Goal: Task Accomplishment & Management: Manage account settings

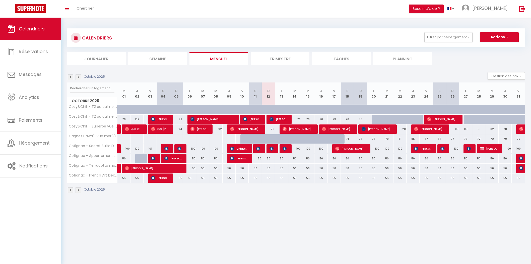
select select
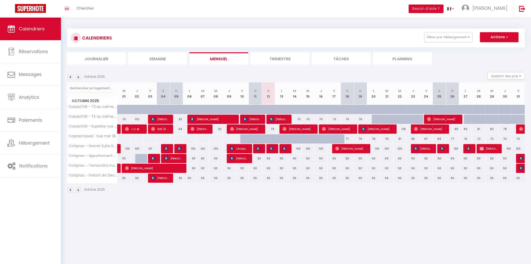
click at [269, 149] on div at bounding box center [273, 149] width 13 height 10
click at [272, 148] on img at bounding box center [272, 148] width 4 height 4
select select "OK"
select select "KO"
select select "0"
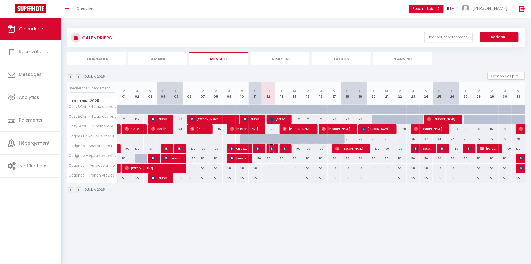
select select "0"
select select "1"
select select
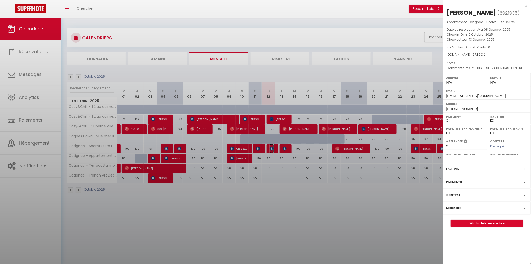
select select "19998"
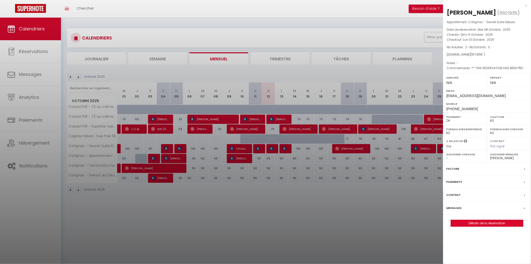
click at [282, 117] on div at bounding box center [265, 132] width 531 height 264
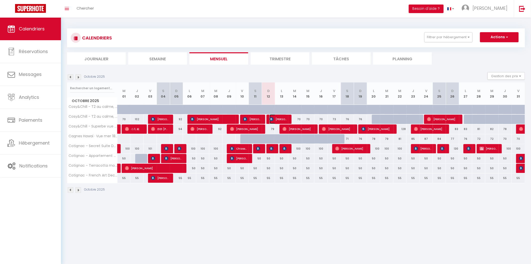
click at [278, 119] on span "[PERSON_NAME]" at bounding box center [278, 119] width 17 height 10
select select "OK"
select select "18313"
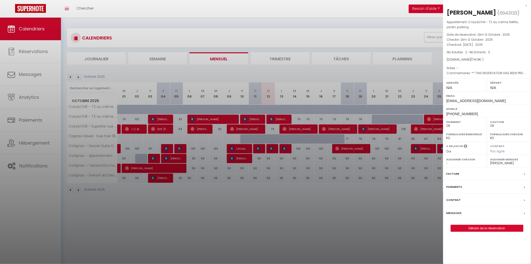
click at [381, 24] on div at bounding box center [265, 132] width 531 height 264
